Goal: Information Seeking & Learning: Learn about a topic

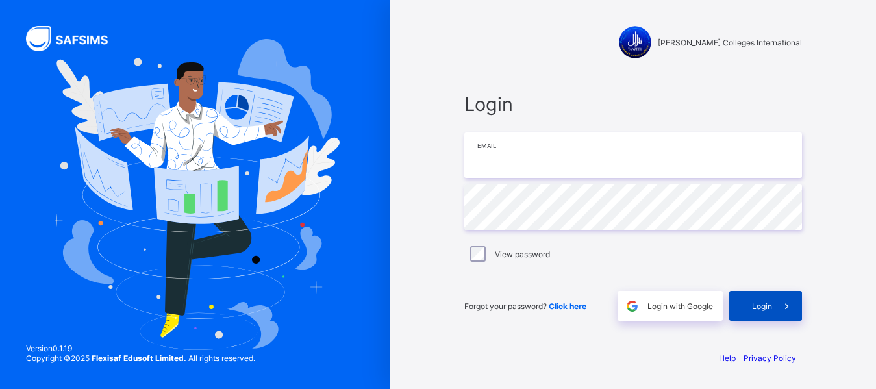
type input "**********"
click at [752, 301] on span "Login" at bounding box center [762, 306] width 20 height 10
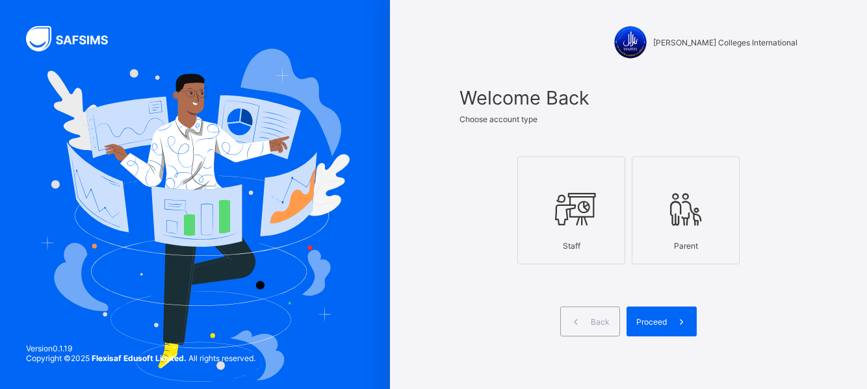
click at [583, 233] on div at bounding box center [571, 208] width 94 height 51
click at [650, 317] on span "Proceed" at bounding box center [651, 322] width 31 height 10
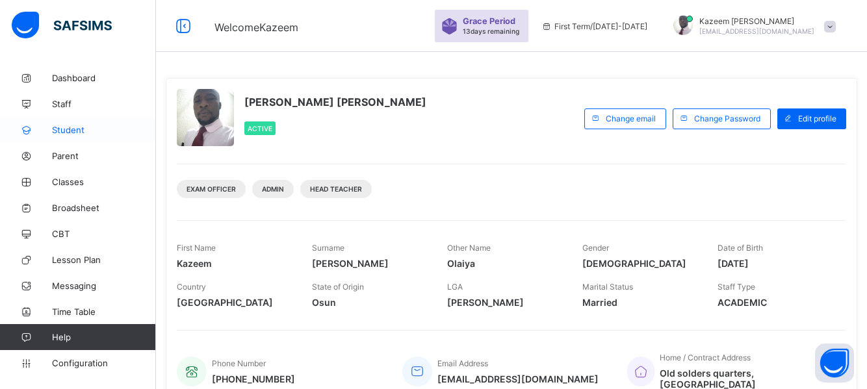
click at [70, 129] on span "Student" at bounding box center [104, 130] width 104 height 10
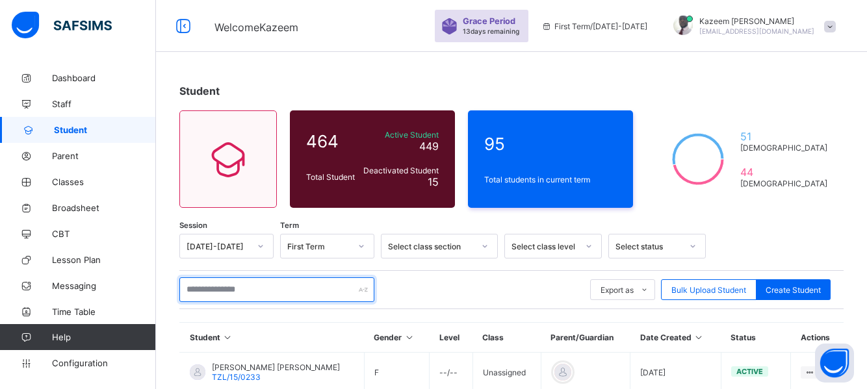
click at [233, 293] on input "text" at bounding box center [276, 289] width 195 height 25
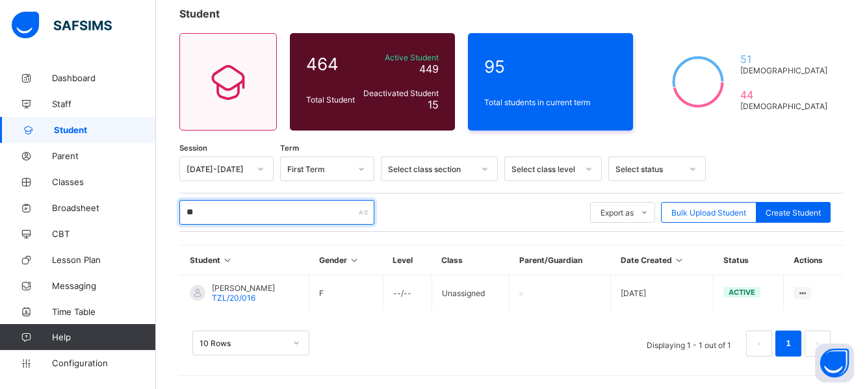
scroll to position [77, 0]
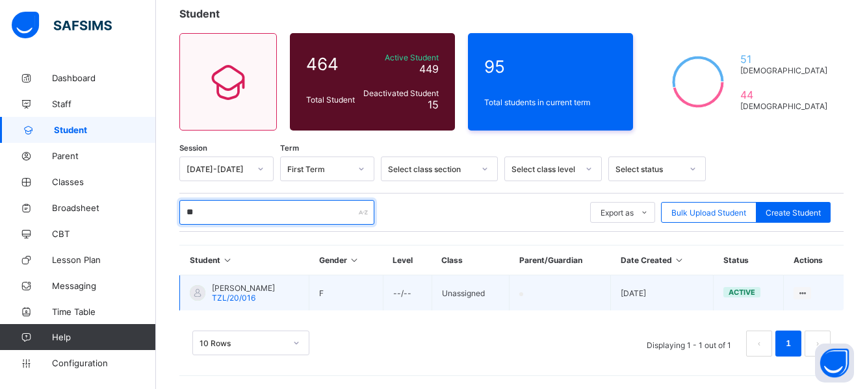
type input "**"
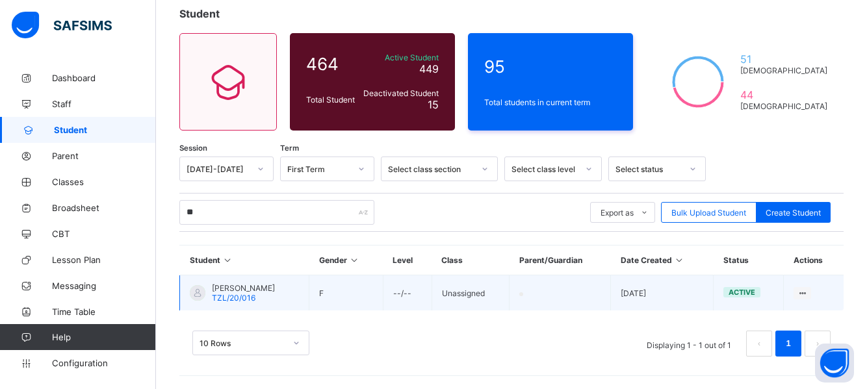
click at [235, 289] on span "[PERSON_NAME]" at bounding box center [243, 288] width 63 height 10
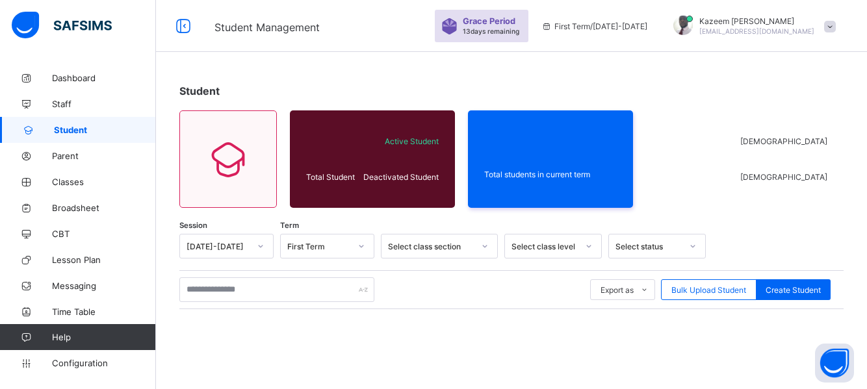
scroll to position [77, 0]
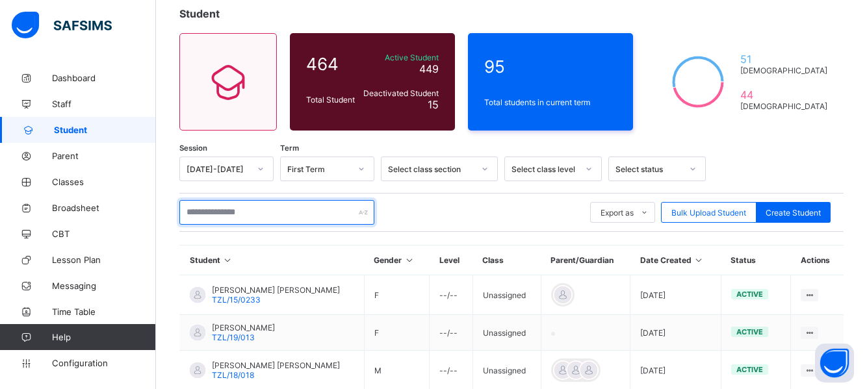
click at [252, 212] on input "text" at bounding box center [276, 212] width 195 height 25
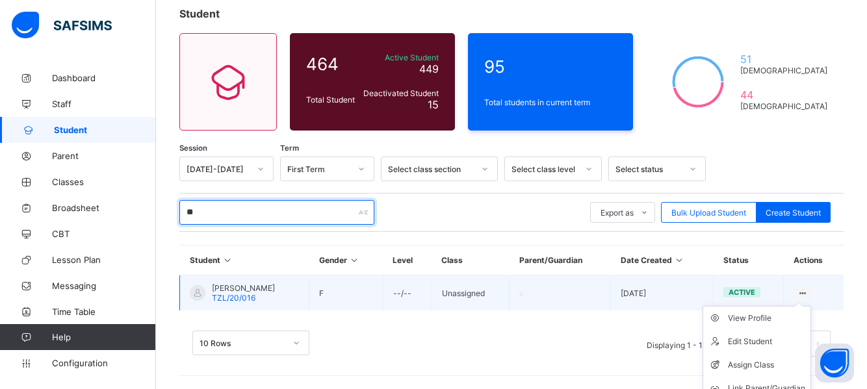
type input "**"
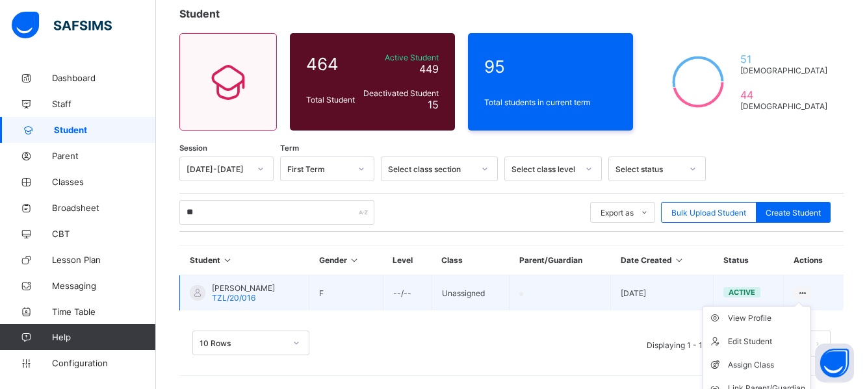
click at [810, 287] on div at bounding box center [802, 293] width 18 height 12
click at [808, 291] on icon at bounding box center [802, 293] width 11 height 10
click at [808, 292] on icon at bounding box center [802, 293] width 11 height 10
click at [765, 314] on div "View Profile" at bounding box center [766, 318] width 77 height 13
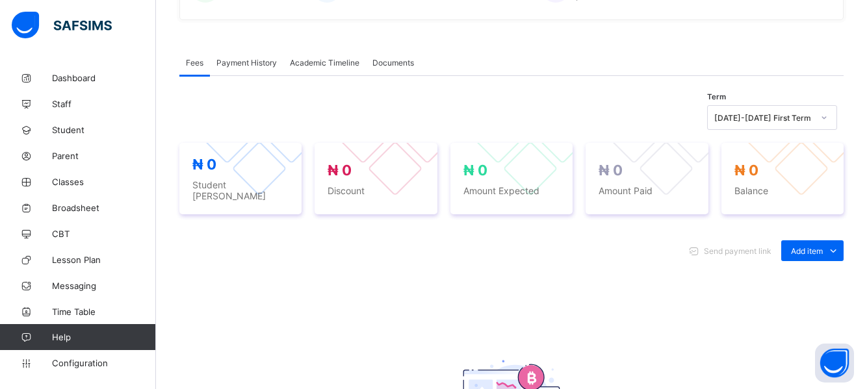
scroll to position [250, 0]
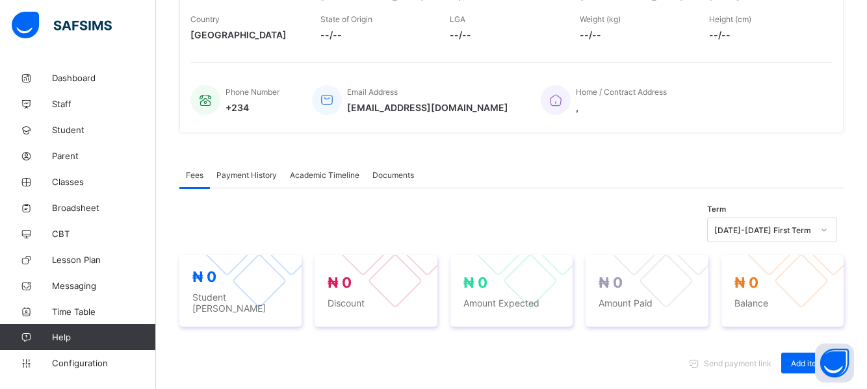
click at [310, 174] on span "Academic Timeline" at bounding box center [325, 175] width 70 height 10
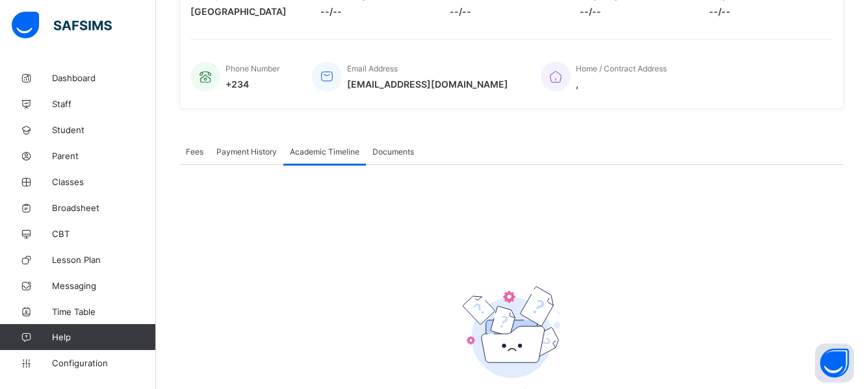
scroll to position [271, 0]
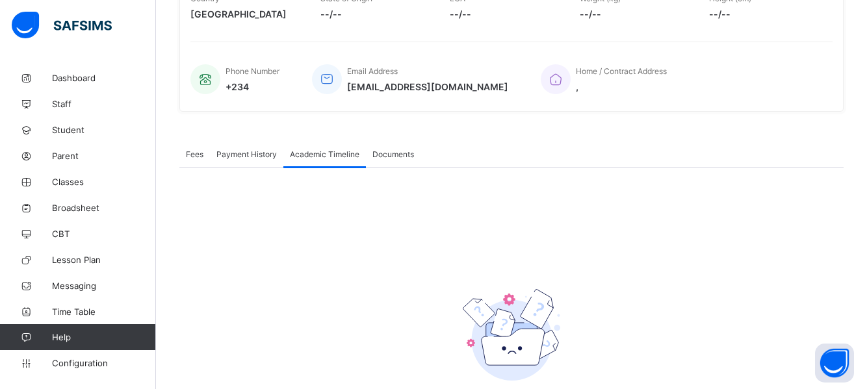
click at [394, 150] on span "Documents" at bounding box center [393, 154] width 42 height 10
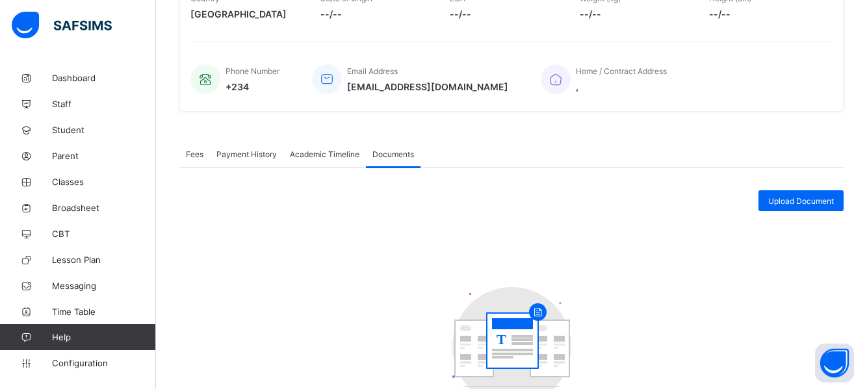
click at [339, 157] on span "Academic Timeline" at bounding box center [325, 154] width 70 height 10
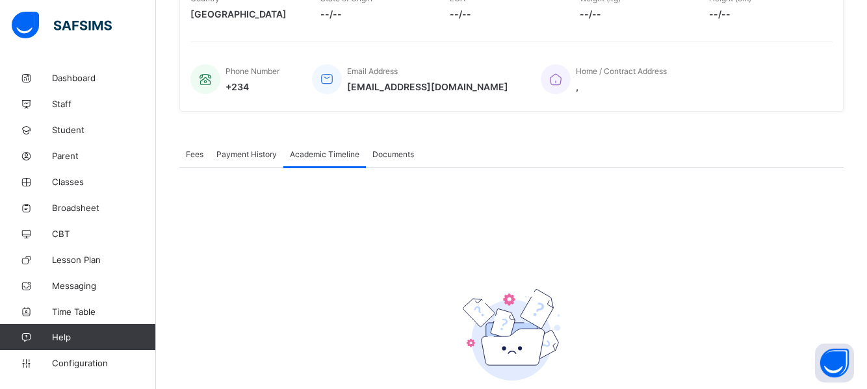
click at [257, 147] on div "Payment History" at bounding box center [246, 154] width 73 height 26
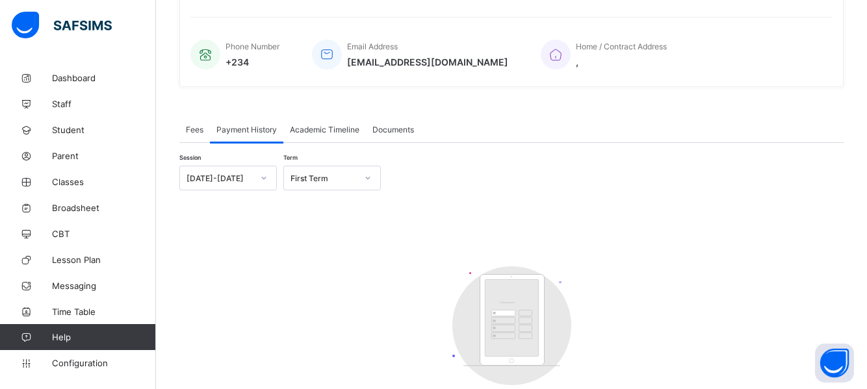
click at [262, 190] on div "[DATE]-[DATE]" at bounding box center [227, 178] width 97 height 25
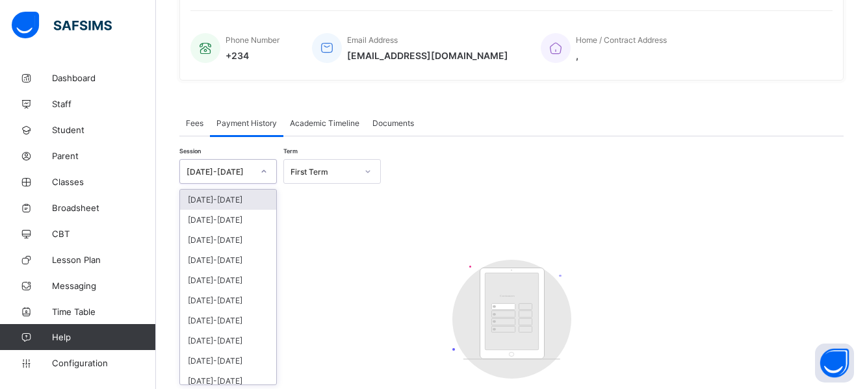
scroll to position [303, 0]
click at [204, 296] on div "[DATE]-[DATE]" at bounding box center [228, 299] width 96 height 20
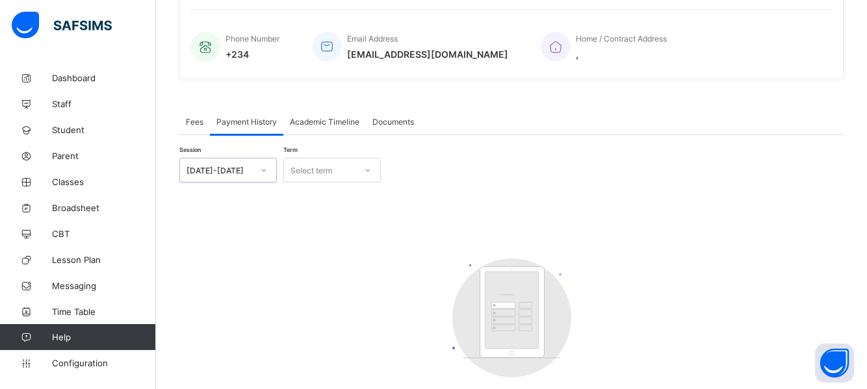
scroll to position [389, 0]
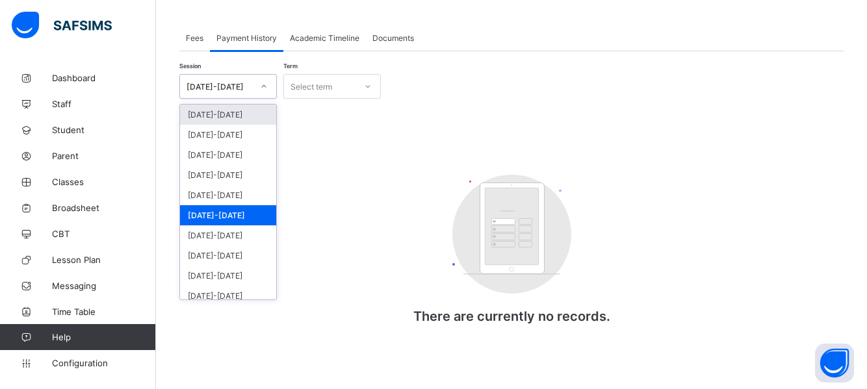
click at [266, 87] on icon at bounding box center [264, 86] width 8 height 13
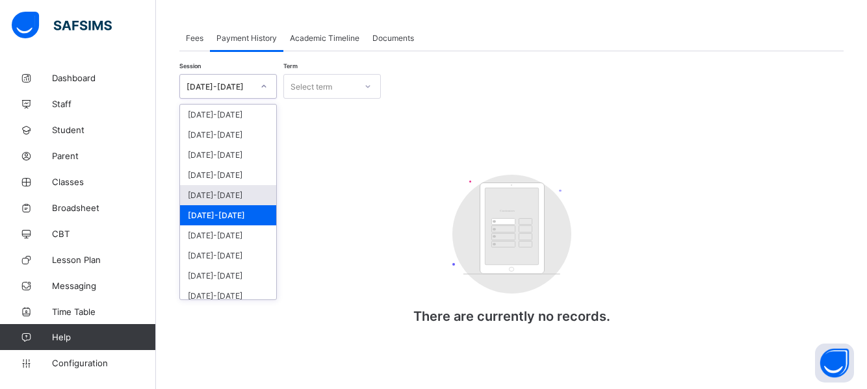
click at [206, 198] on div "[DATE]-[DATE]" at bounding box center [228, 195] width 96 height 20
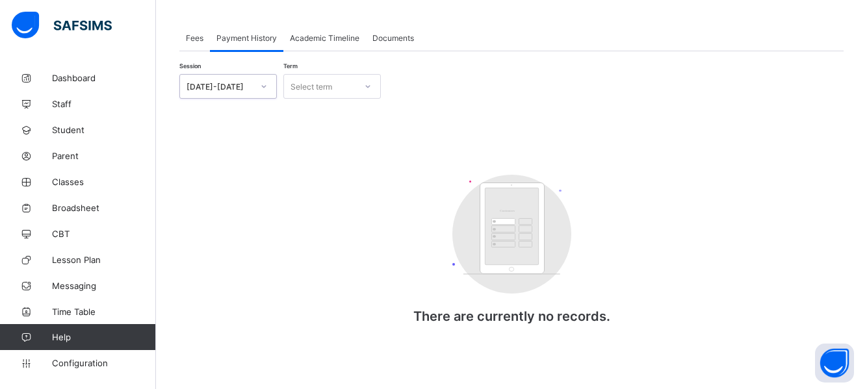
click at [255, 81] on div at bounding box center [264, 86] width 22 height 21
